Goal: Transaction & Acquisition: Subscribe to service/newsletter

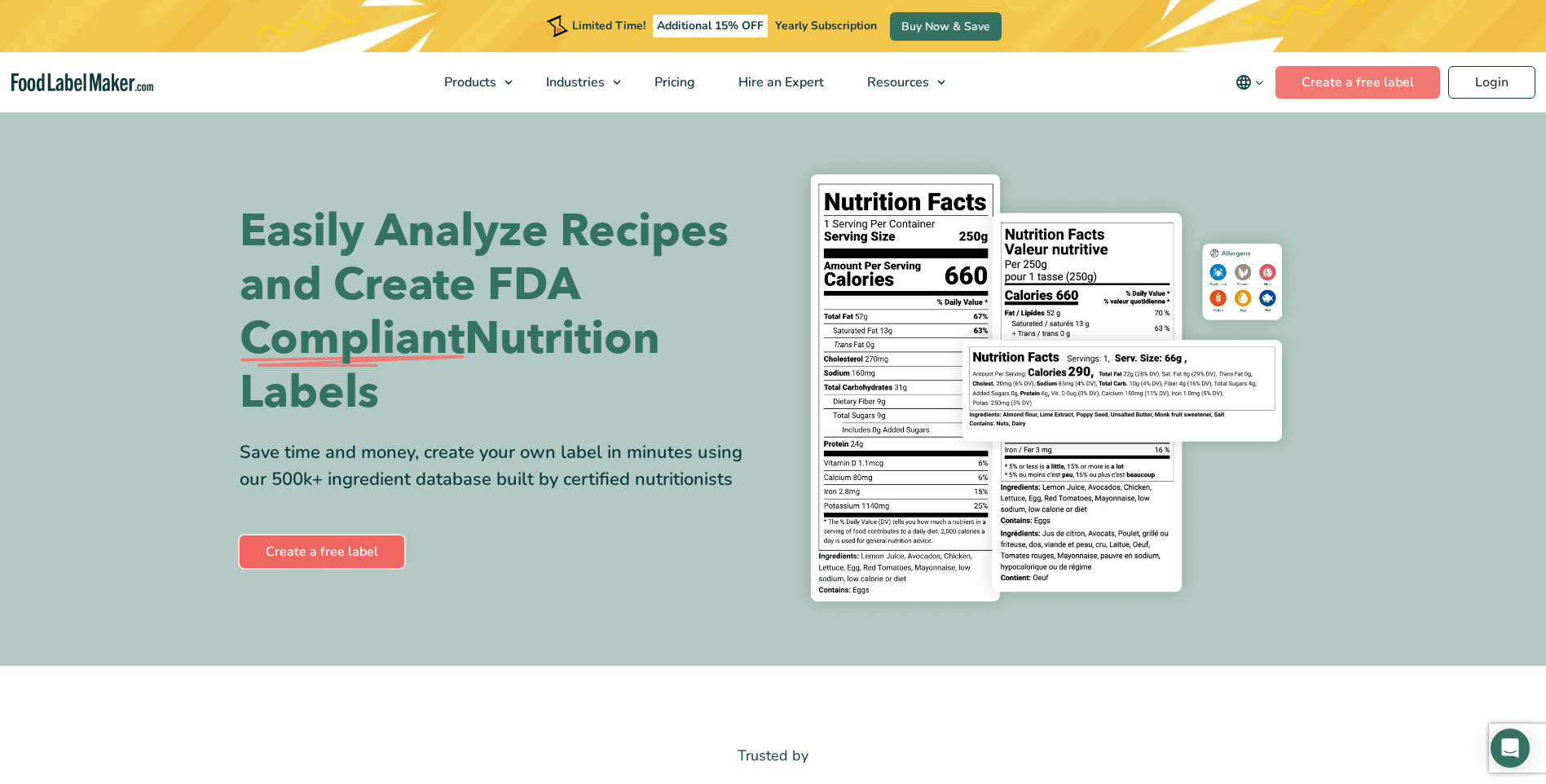
click at [303, 544] on link "Create a free label" at bounding box center [322, 551] width 165 height 33
